Goal: Find specific page/section: Find specific page/section

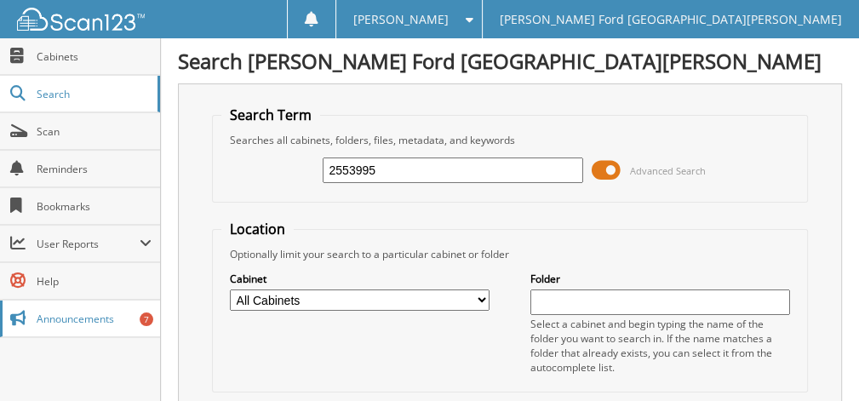
type input "2553995"
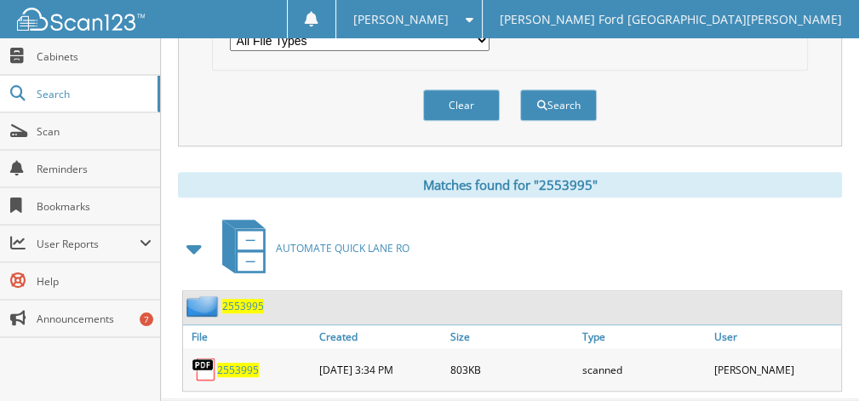
scroll to position [653, 0]
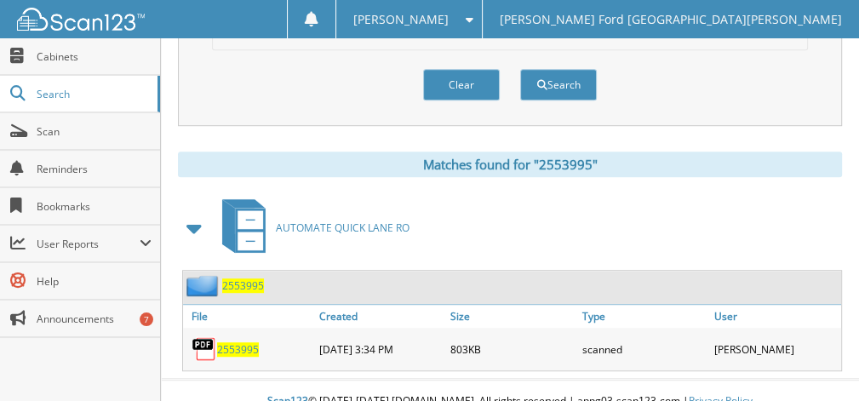
drag, startPoint x: 233, startPoint y: 329, endPoint x: 250, endPoint y: 326, distance: 17.4
click at [234, 342] on span "2553995" at bounding box center [238, 349] width 42 height 14
